Goal: Information Seeking & Learning: Check status

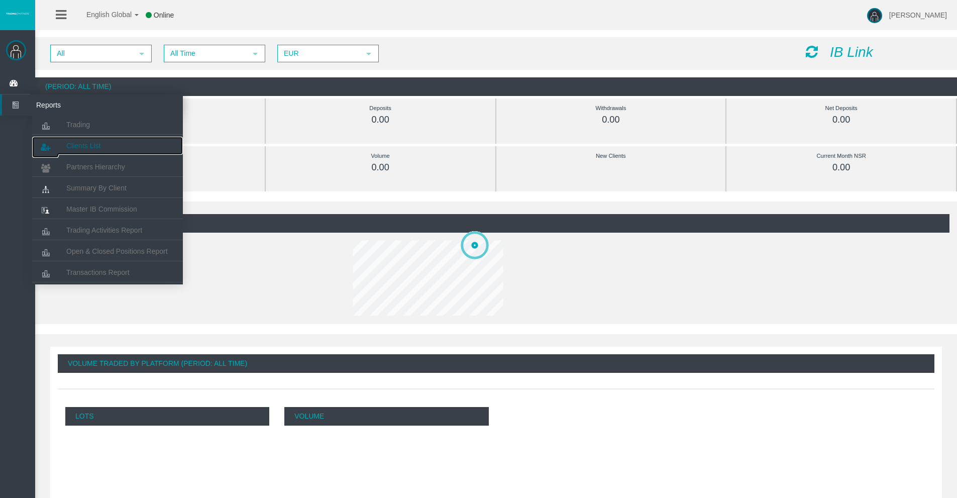
click at [77, 142] on span "Clients List" at bounding box center [83, 146] width 34 height 8
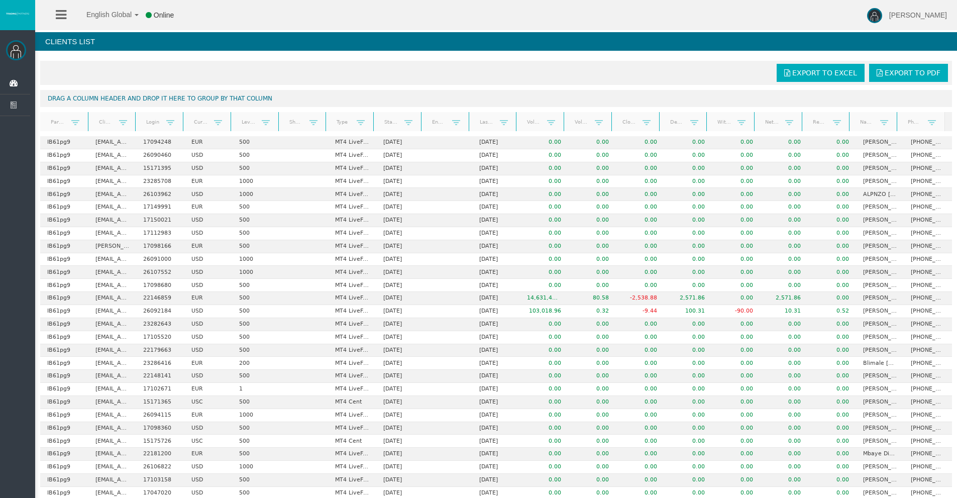
click at [386, 123] on link "Start Date" at bounding box center [391, 122] width 27 height 14
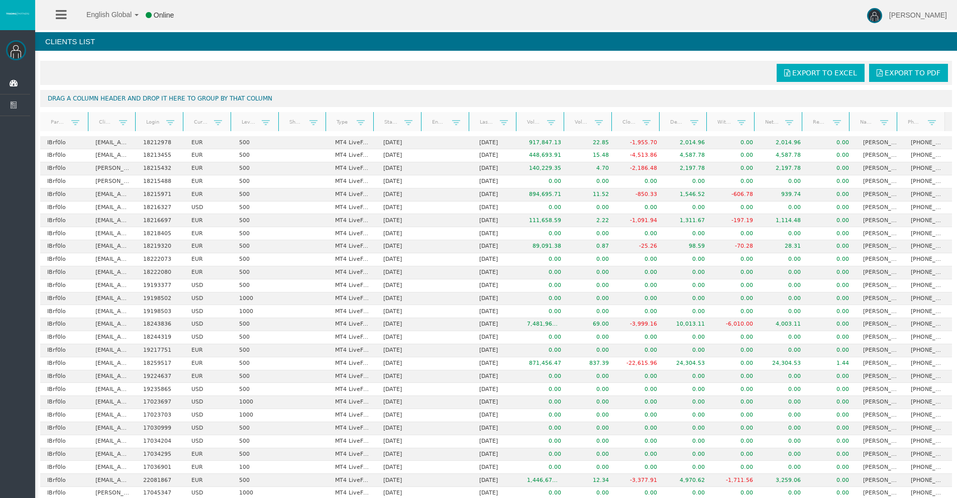
click at [386, 123] on link "Start Date" at bounding box center [391, 122] width 27 height 14
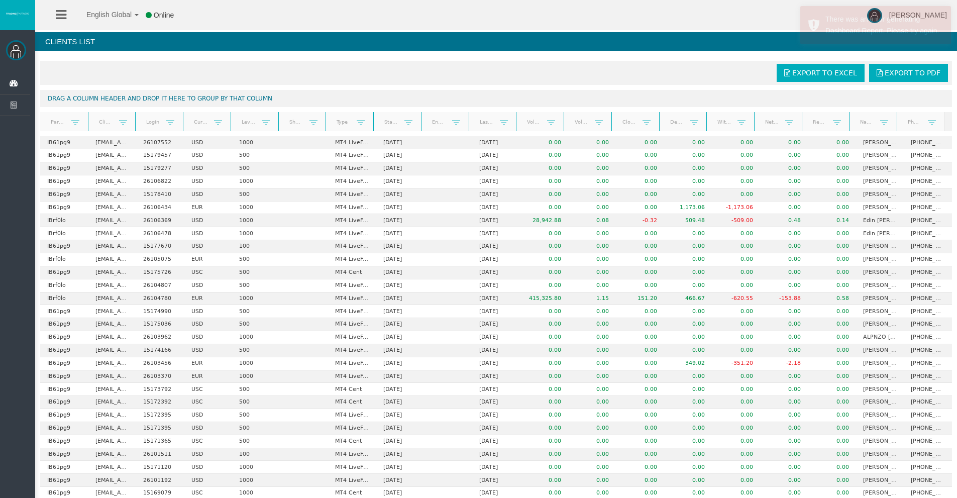
click at [390, 123] on link "Start Date" at bounding box center [391, 122] width 27 height 14
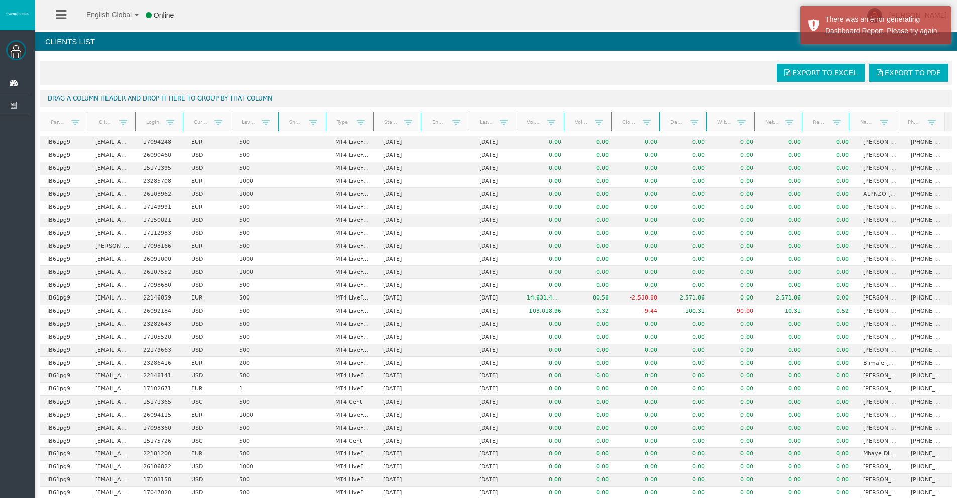
click at [390, 123] on link "Start Date" at bounding box center [391, 122] width 27 height 14
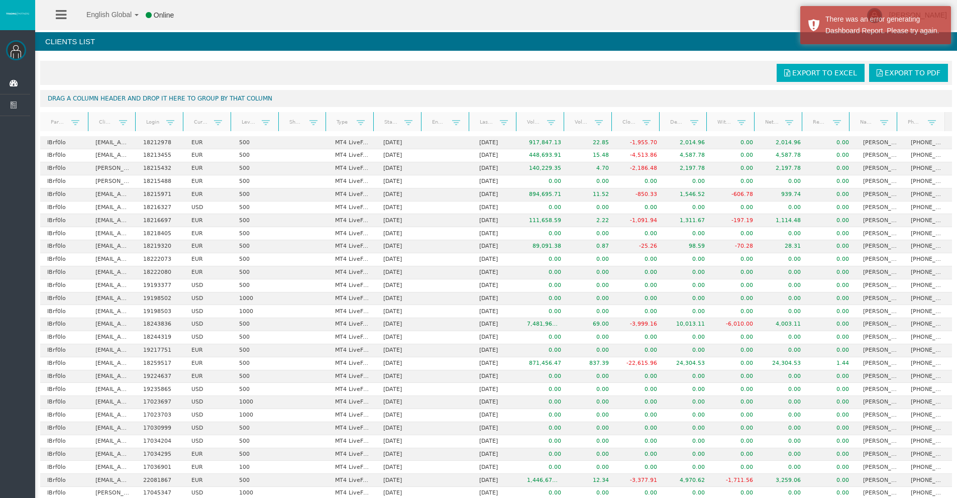
click at [390, 123] on link "Start Date" at bounding box center [391, 122] width 27 height 14
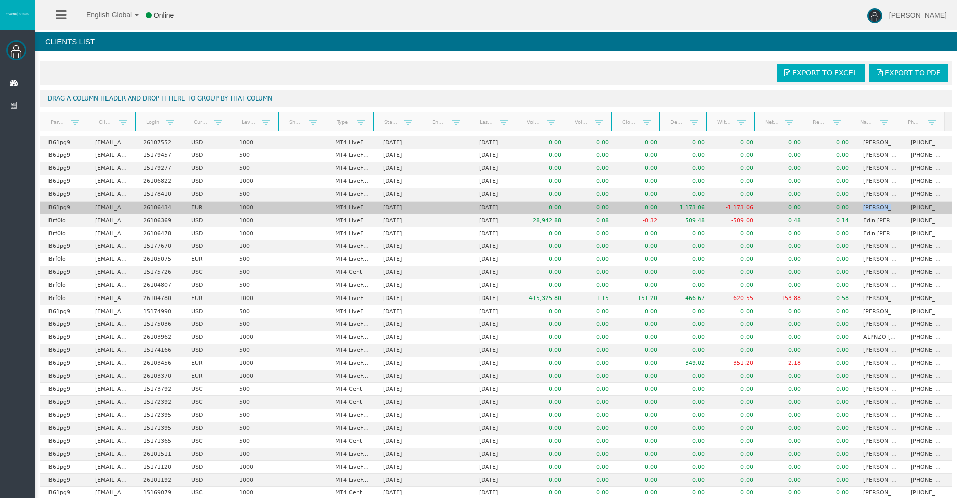
drag, startPoint x: 883, startPoint y: 208, endPoint x: 849, endPoint y: 211, distance: 33.8
click at [856, 211] on td "[PERSON_NAME] naximini [PERSON_NAME]" at bounding box center [880, 207] width 48 height 13
drag, startPoint x: 677, startPoint y: 208, endPoint x: 713, endPoint y: 203, distance: 36.9
click at [713, 203] on tr "IB61pg9 [EMAIL_ADDRESS][DOMAIN_NAME] 26106434 EUR 1000 MT4 LiveFixedSpreadAccou…" at bounding box center [496, 207] width 912 height 13
click at [676, 205] on td "1,173.06" at bounding box center [688, 207] width 48 height 13
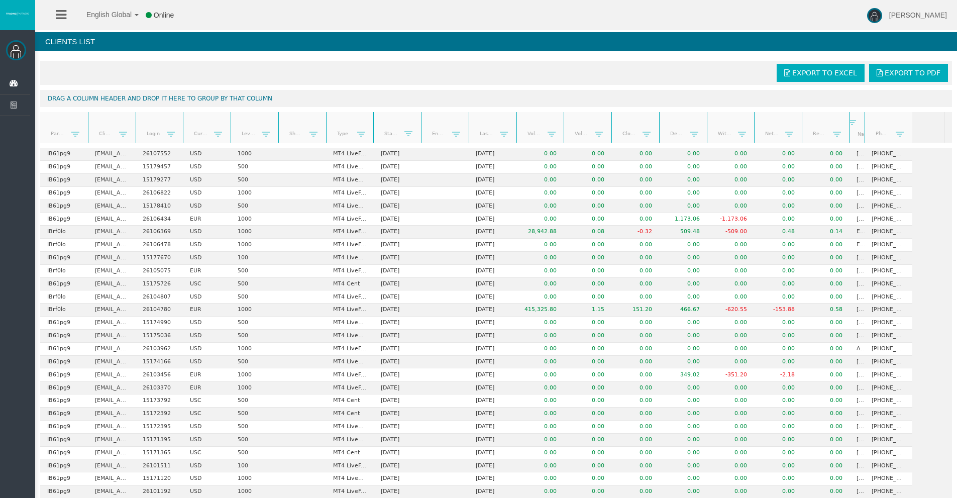
drag, startPoint x: 890, startPoint y: 130, endPoint x: 858, endPoint y: 126, distance: 31.4
click at [858, 126] on div "Partner code Client Login Currency Leverage Short Code Type Start Date End Date…" at bounding box center [492, 127] width 905 height 31
